Goal: Task Accomplishment & Management: Manage account settings

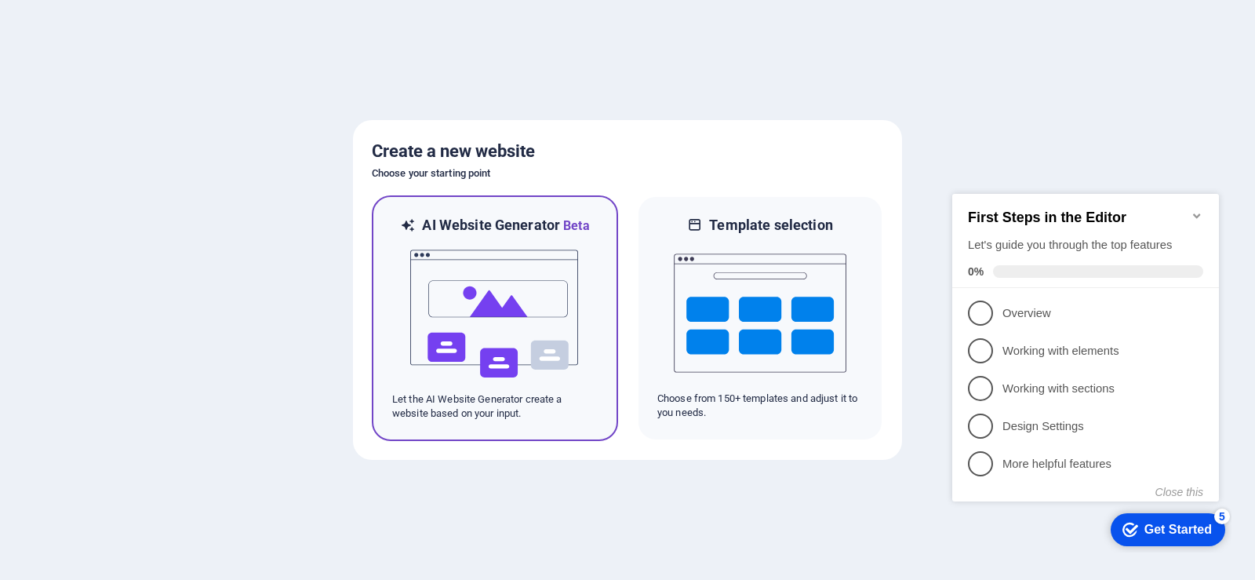
click at [477, 288] on img at bounding box center [495, 313] width 173 height 157
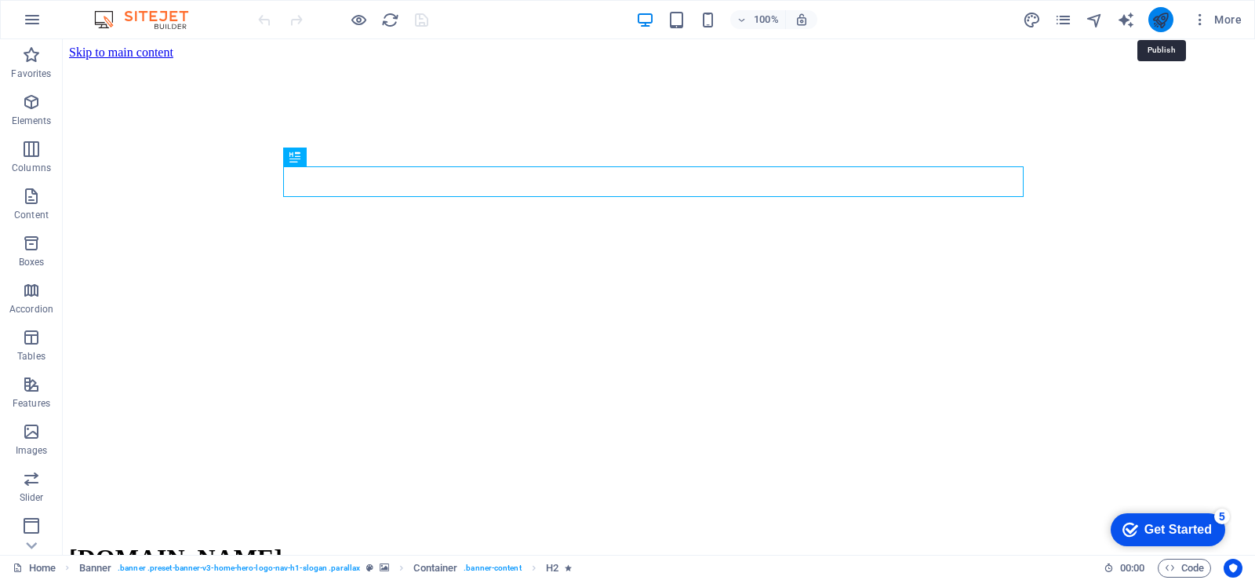
click at [1164, 22] on icon "publish" at bounding box center [1161, 20] width 18 height 18
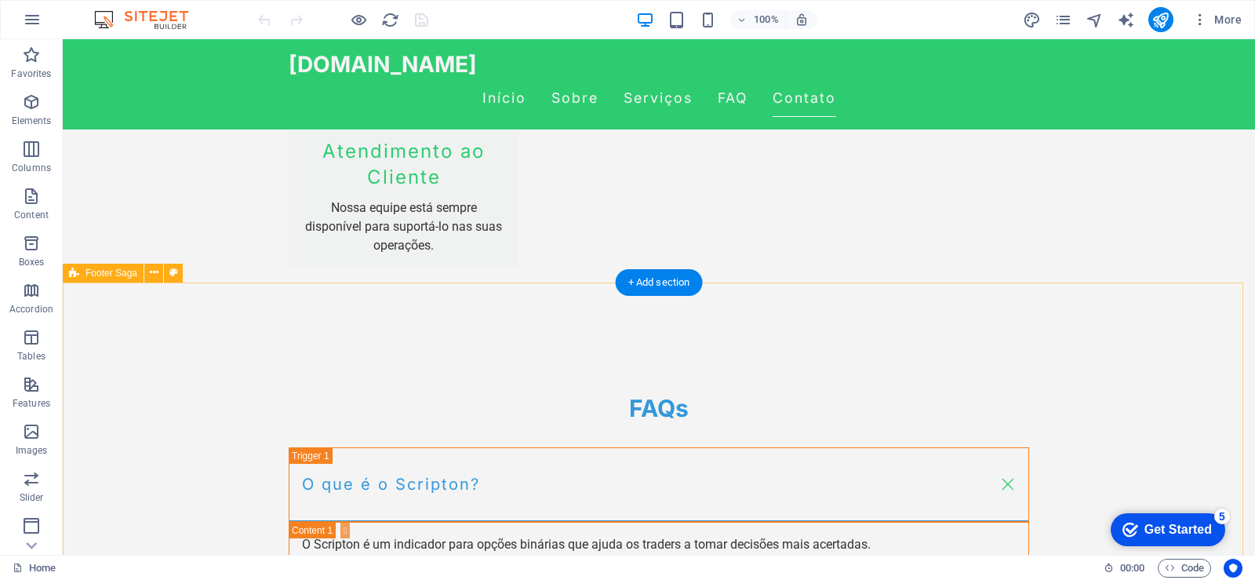
scroll to position [2275, 0]
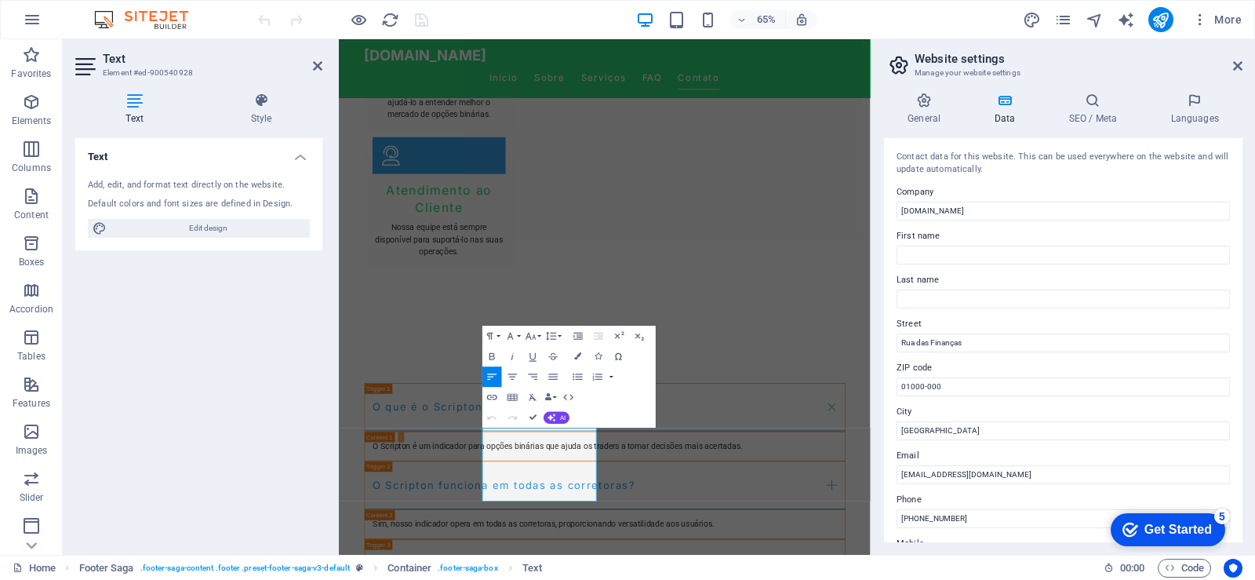
scroll to position [2072, 0]
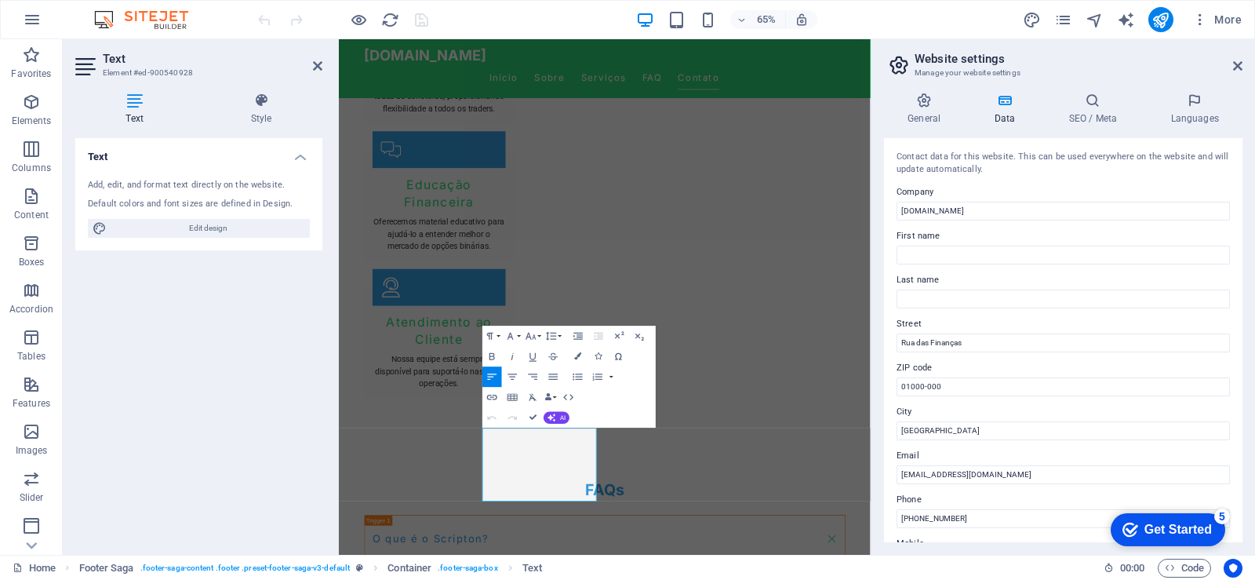
click at [646, 381] on div "Paragraph Format Normal Heading 1 Heading 2 Heading 3 Heading 4 Heading 5 Headi…" at bounding box center [569, 377] width 173 height 102
click at [959, 381] on input "01000-000" at bounding box center [1063, 386] width 333 height 19
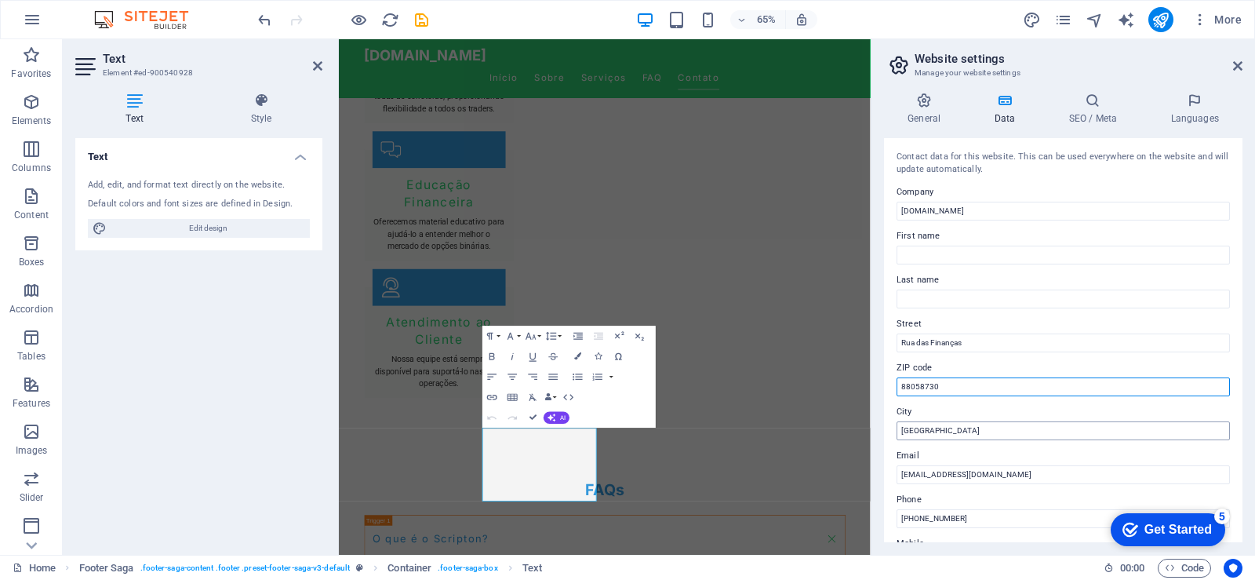
type input "88058730"
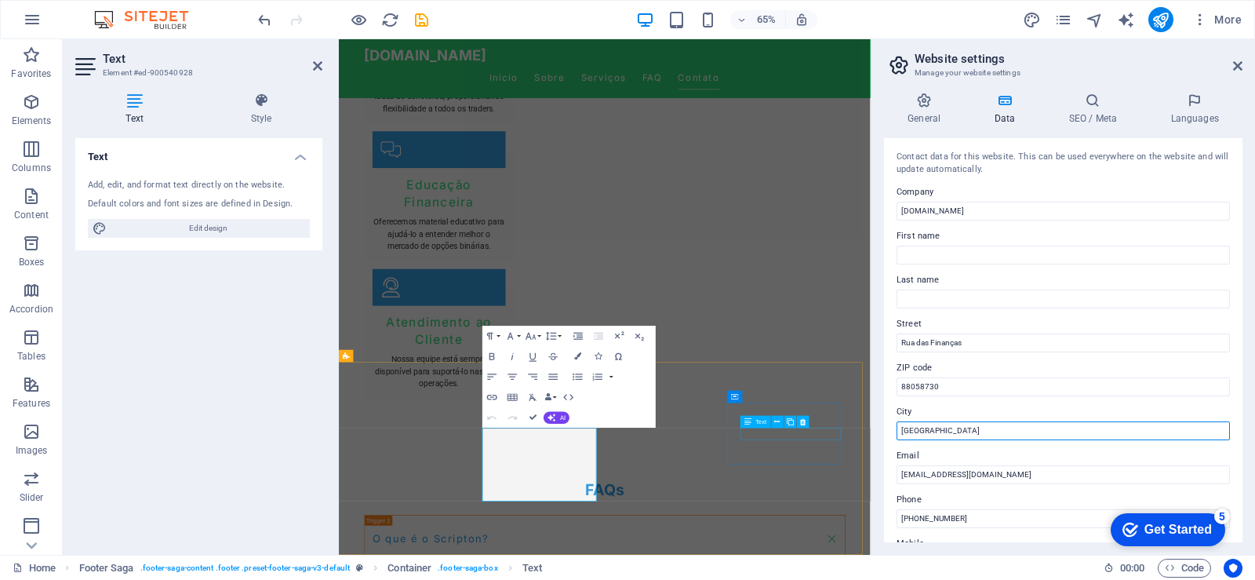
drag, startPoint x: 1290, startPoint y: 472, endPoint x: 1098, endPoint y: 652, distance: 263.7
drag, startPoint x: 1282, startPoint y: 468, endPoint x: 1110, endPoint y: 648, distance: 248.6
type input "D"
type input "[GEOGRAPHIC_DATA]"
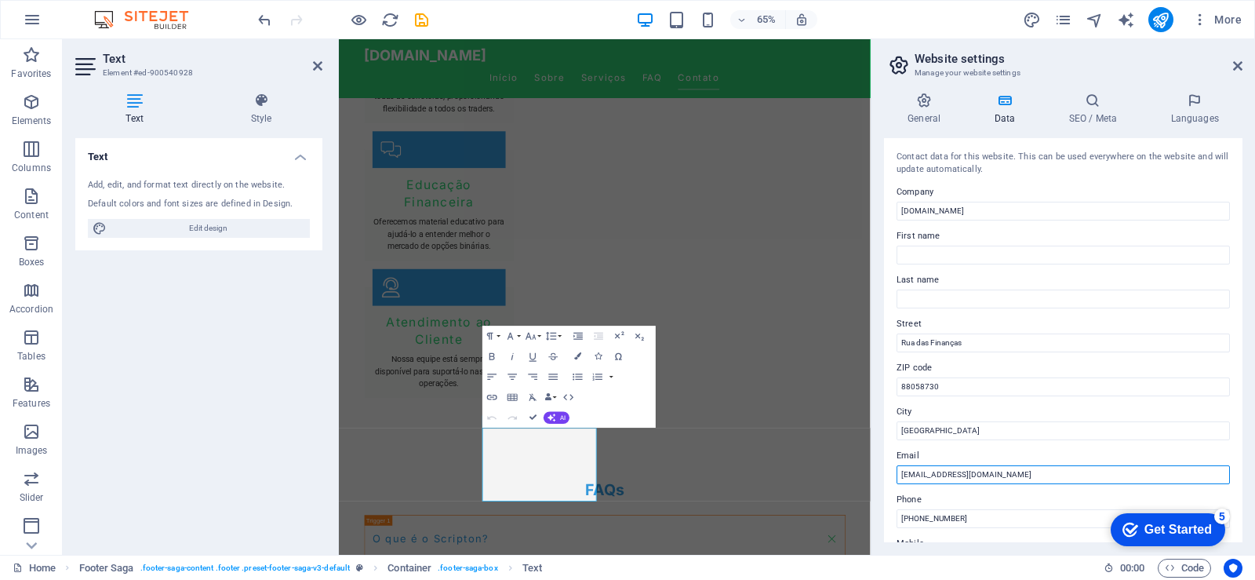
drag, startPoint x: 1357, startPoint y: 516, endPoint x: 1145, endPoint y: 737, distance: 306.3
click at [932, 475] on input "[EMAIL_ADDRESS][DOMAIN_NAME]" at bounding box center [1063, 474] width 333 height 19
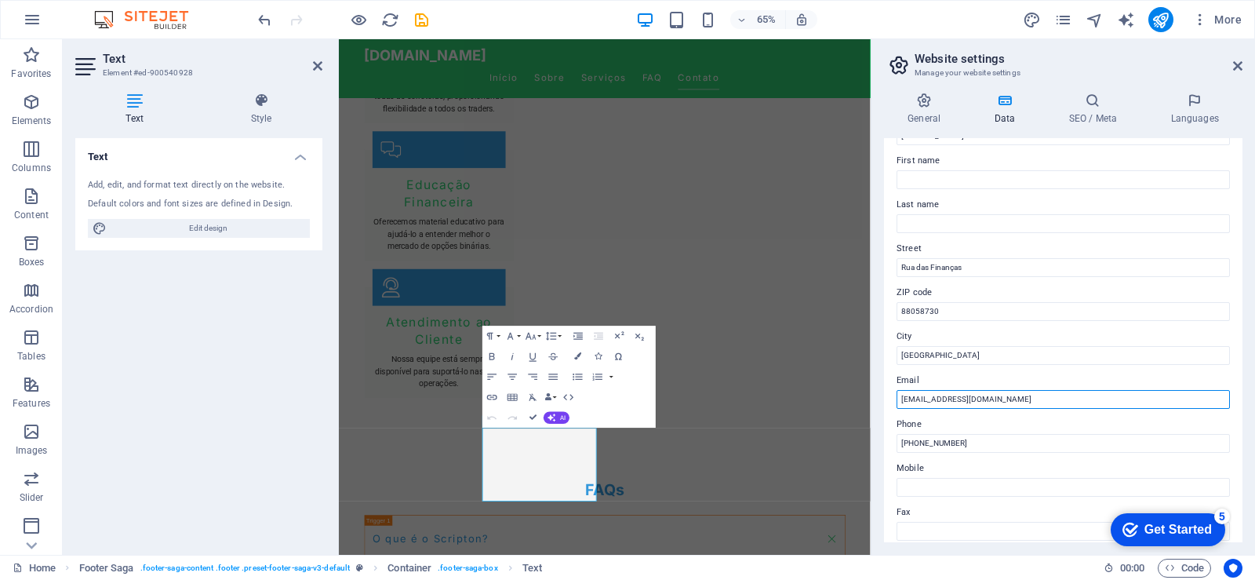
scroll to position [157, 0]
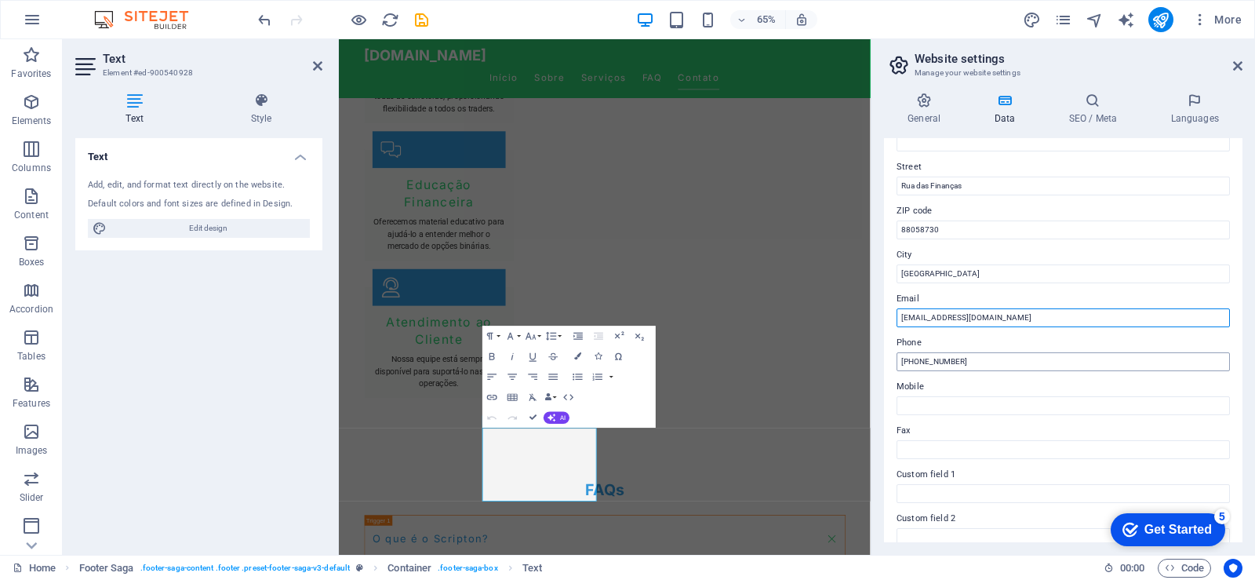
type input "[EMAIL_ADDRESS][DOMAIN_NAME]"
click at [974, 360] on input "[PHONE_NUMBER]" at bounding box center [1063, 361] width 333 height 19
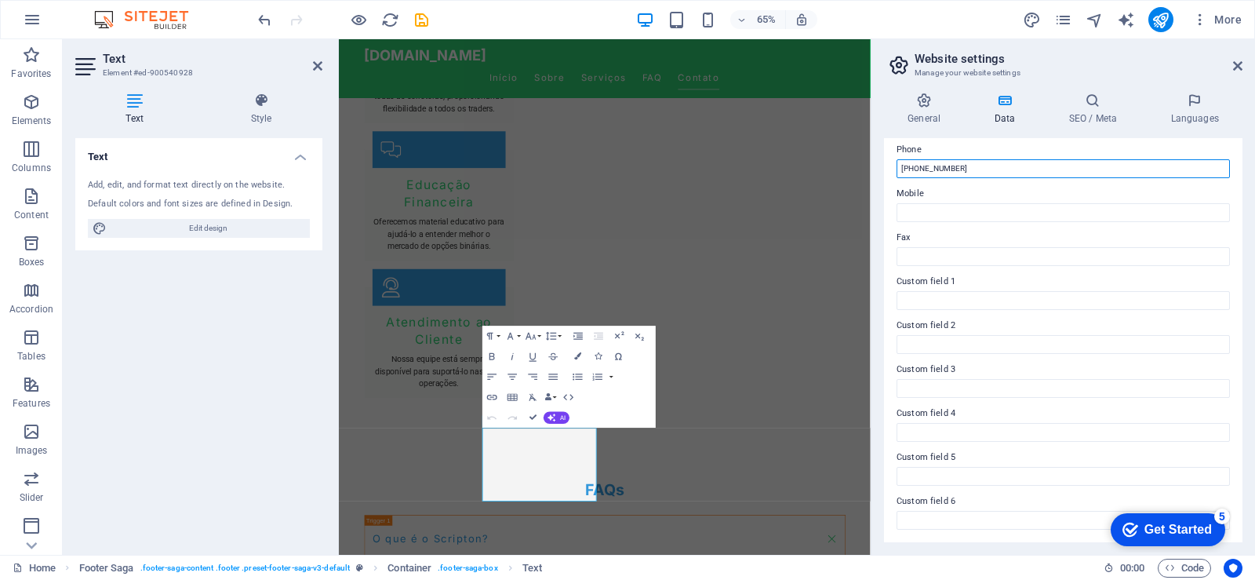
scroll to position [0, 0]
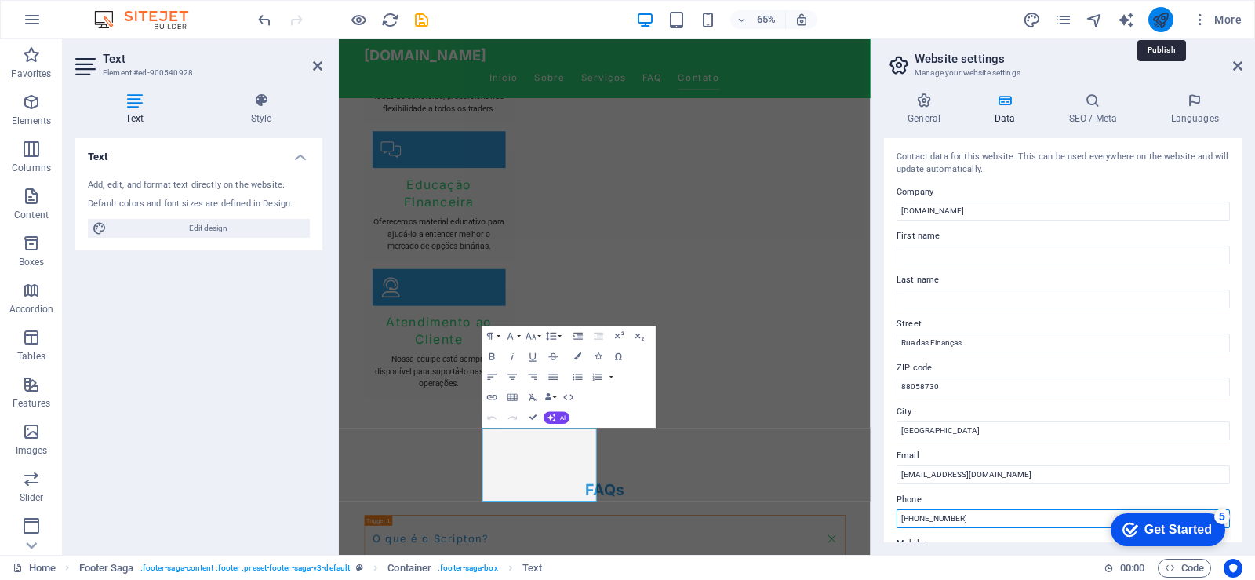
type input "[PHONE_NUMBER]"
click at [1162, 16] on icon "publish" at bounding box center [1161, 20] width 18 height 18
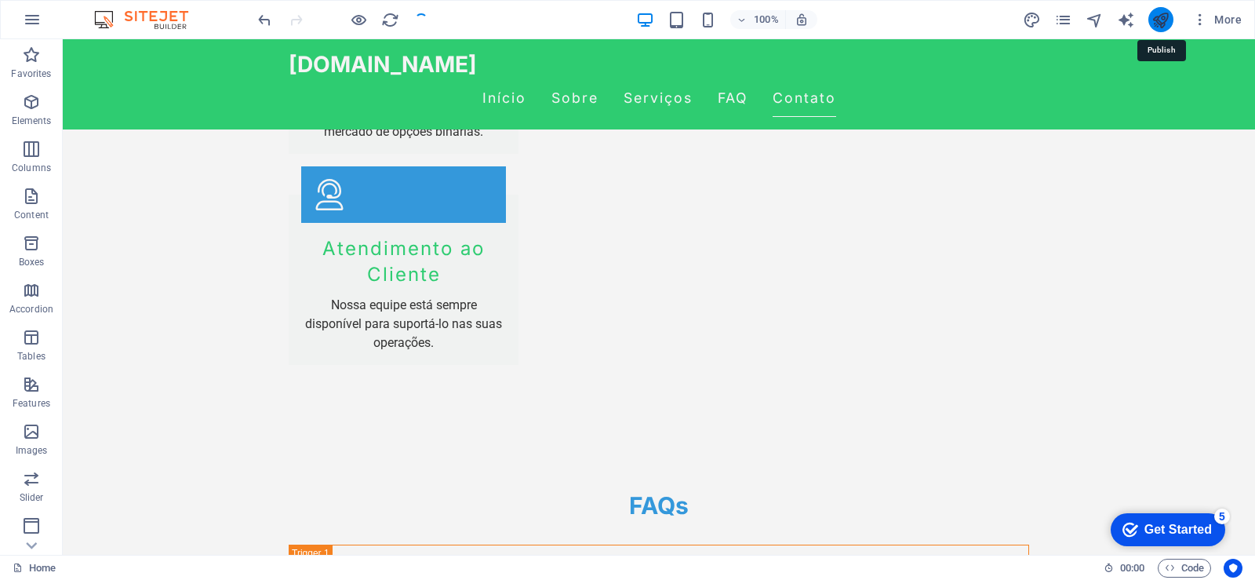
scroll to position [2275, 0]
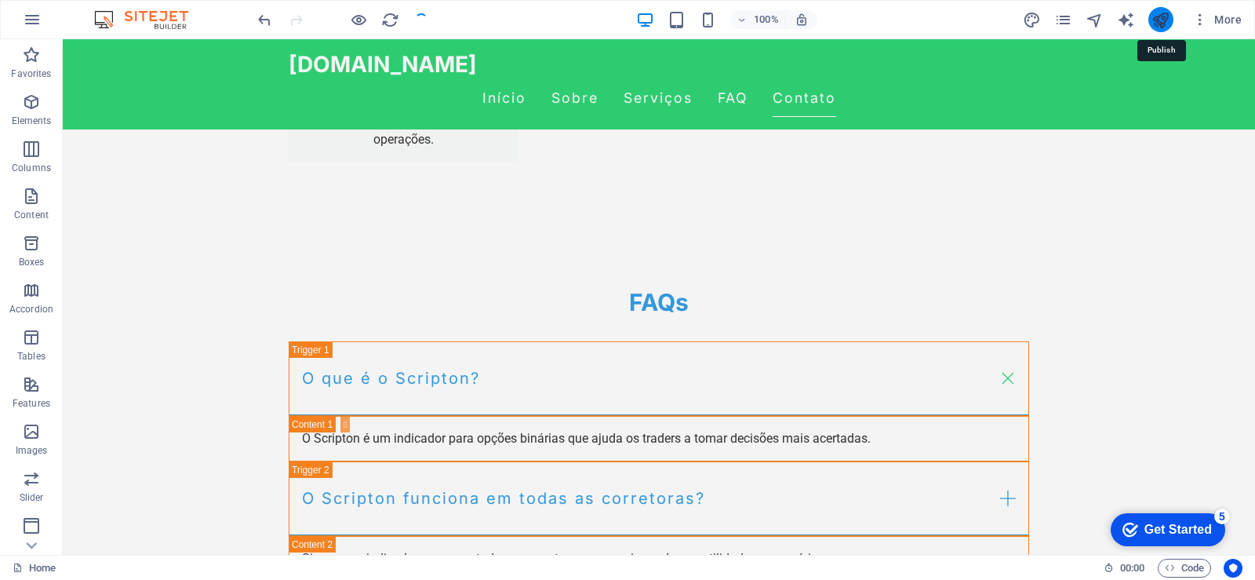
click at [1162, 16] on icon "publish" at bounding box center [1161, 20] width 18 height 18
click at [1160, 24] on icon "publish" at bounding box center [1161, 20] width 18 height 18
